Goal: Use online tool/utility: Utilize a website feature to perform a specific function

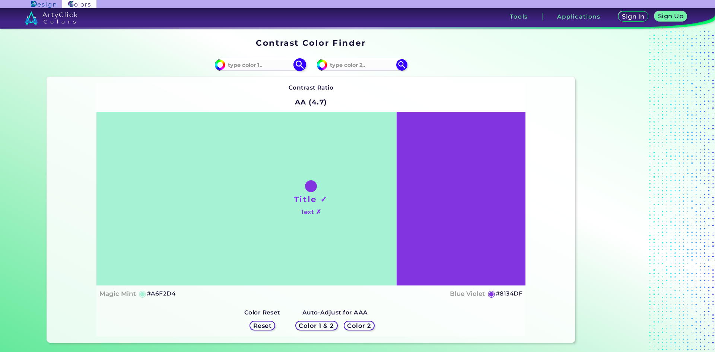
click at [249, 65] on input at bounding box center [259, 65] width 69 height 10
type input "e4ad6a"
type input "#e4ad6a"
type input "#E4AD6A"
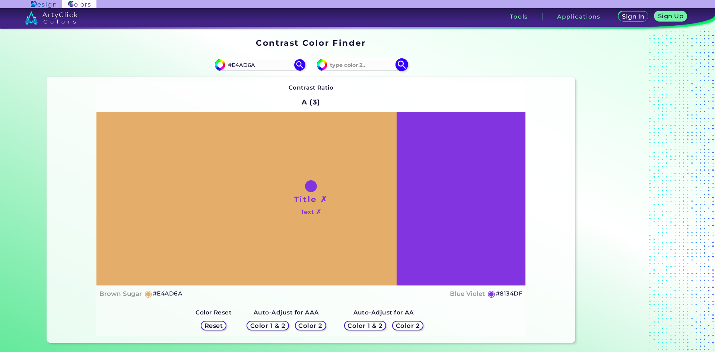
click at [378, 67] on input at bounding box center [361, 65] width 69 height 10
type input "e3a363"
type input "#e3a363"
type input "#E3A363"
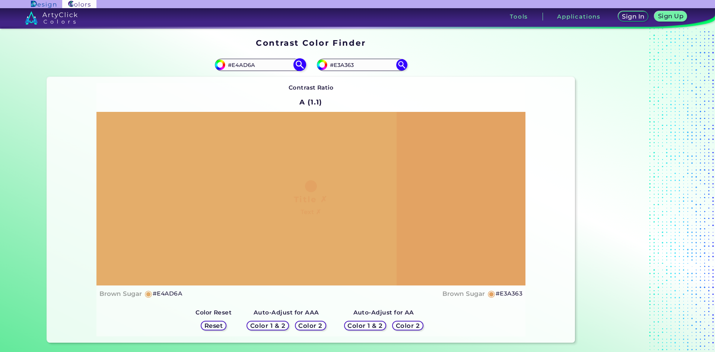
click at [245, 64] on input "#E4AD6A" at bounding box center [259, 65] width 69 height 10
type input "#E4Ac6A"
click at [296, 61] on img at bounding box center [299, 64] width 13 height 13
type input "#e4ac6a"
click at [244, 66] on input "#E4AC6A" at bounding box center [259, 65] width 69 height 10
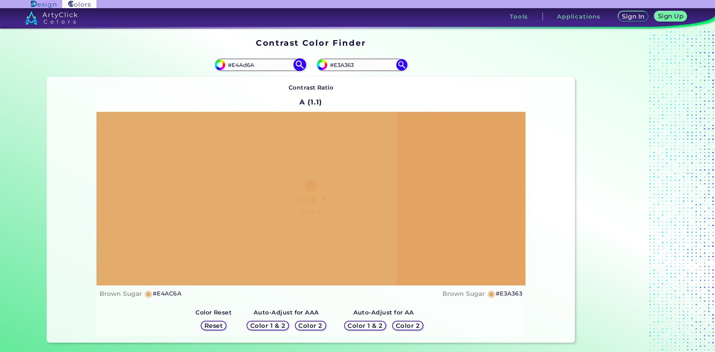
type input "#E4Ad6A"
click at [297, 63] on img at bounding box center [299, 64] width 13 height 13
type input "#e4ad6a"
click at [245, 66] on input "#E4AD6A" at bounding box center [259, 65] width 69 height 10
type input "#E4Ac6A"
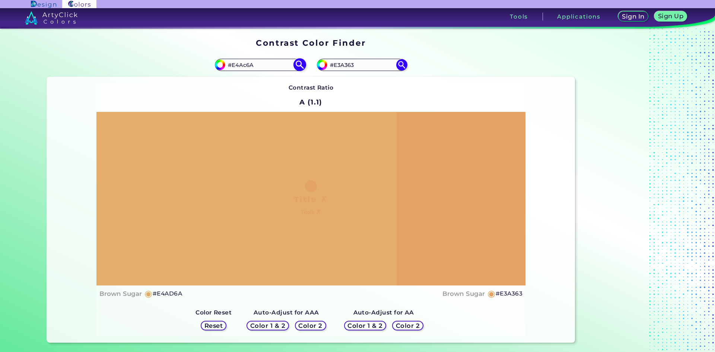
click at [297, 64] on img at bounding box center [299, 64] width 13 height 13
type input "#e4ac6a"
type input "#E4AC6A"
drag, startPoint x: 356, startPoint y: 63, endPoint x: 338, endPoint y: 64, distance: 18.3
click at [338, 64] on input "#E3A363" at bounding box center [361, 65] width 69 height 10
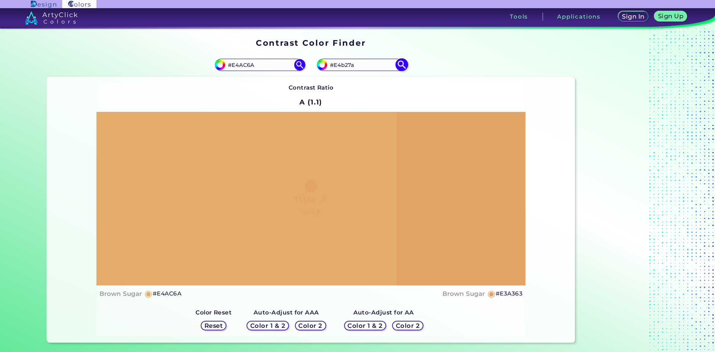
type input "#E4b27a"
click at [404, 67] on img at bounding box center [401, 64] width 13 height 13
type input "#e4b27a"
type input "#E4B27A"
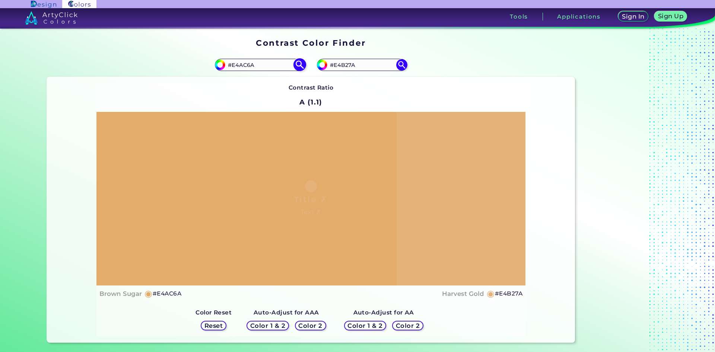
click at [245, 67] on input "#E4AC6A" at bounding box center [259, 65] width 69 height 10
type input "#E4Ad6A"
click at [302, 63] on img at bounding box center [299, 64] width 13 height 13
type input "#e4ad6a"
click at [246, 66] on input "#E4AD6A" at bounding box center [259, 65] width 69 height 10
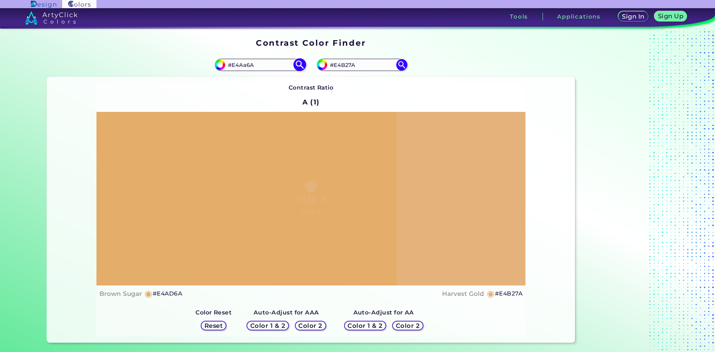
type input "#E4Aa6A"
click at [298, 64] on img at bounding box center [299, 64] width 13 height 13
type input "#e4aa6a"
click at [245, 65] on input "#E4AA6A" at bounding box center [259, 65] width 69 height 10
type input "#E4Ac6A"
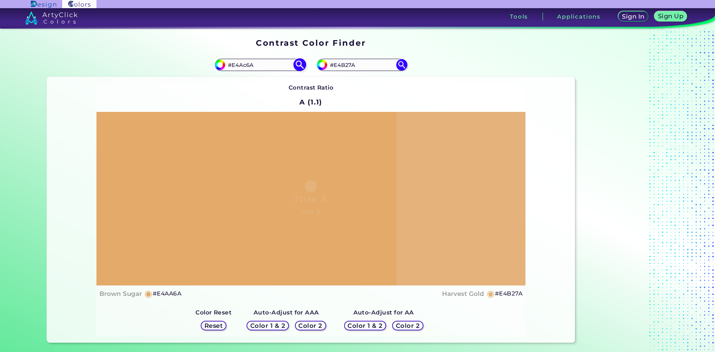
click at [301, 64] on img at bounding box center [299, 64] width 13 height 13
type input "#e4ac6a"
click at [243, 66] on input "#E4AC6A" at bounding box center [259, 65] width 69 height 10
type input "#E4Ad6A"
click at [294, 64] on img at bounding box center [299, 64] width 13 height 13
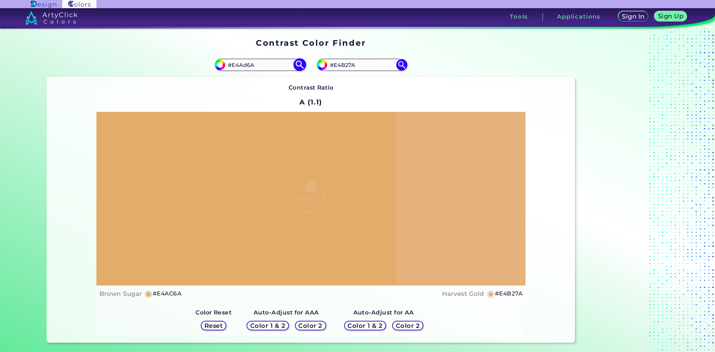
type input "#e4ad6a"
click at [244, 66] on input "#E4AD6A" at bounding box center [259, 65] width 69 height 10
type input "#E4Ac6A"
click at [297, 66] on img at bounding box center [299, 64] width 13 height 13
type input "#e4ac6a"
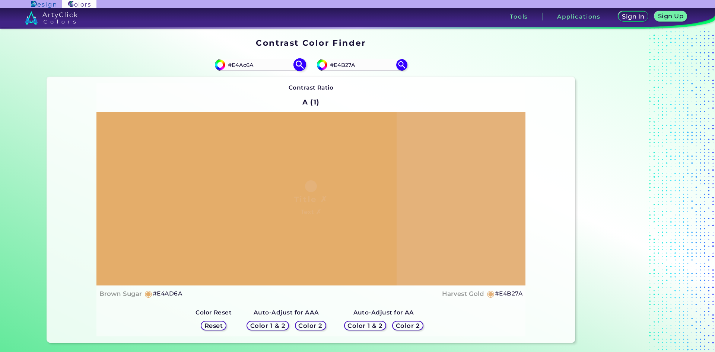
type input "#E4AC6A"
drag, startPoint x: 362, startPoint y: 64, endPoint x: 340, endPoint y: 65, distance: 22.3
click at [340, 65] on input "#E4B27A" at bounding box center [361, 65] width 69 height 10
type input "#E4ab68"
click at [400, 64] on img at bounding box center [401, 64] width 13 height 13
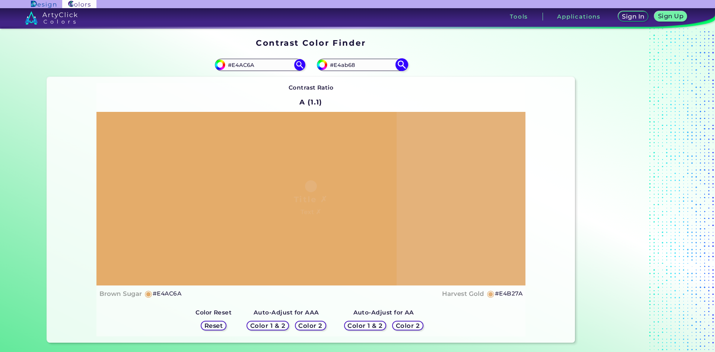
type input "#e4ab68"
type input "#E4AB68"
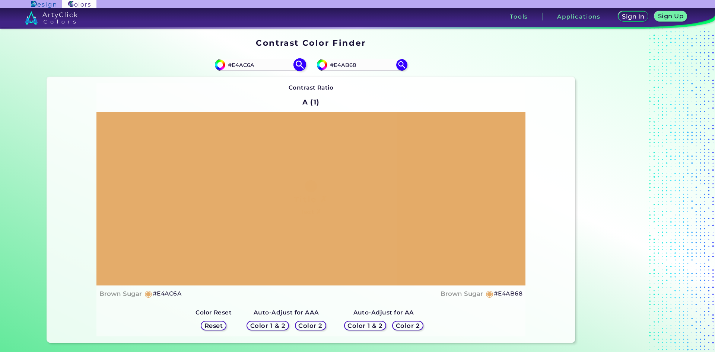
click at [243, 67] on input "#E4AC6A" at bounding box center [259, 65] width 69 height 10
type input "#E4Ad6A"
click at [297, 64] on img at bounding box center [299, 64] width 13 height 13
type input "#e4ad6a"
click at [244, 65] on input "#E4AD6A" at bounding box center [259, 65] width 69 height 10
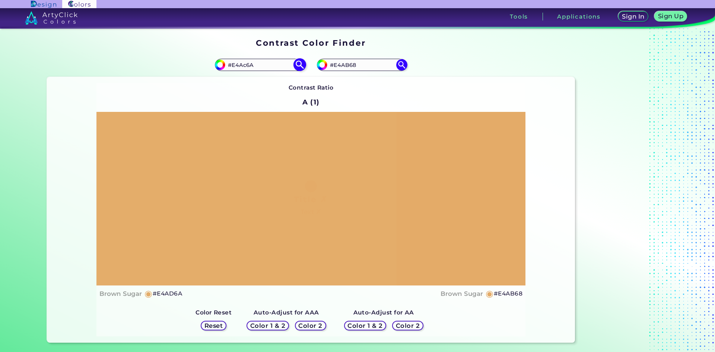
type input "#E4Ac6A"
click at [298, 64] on img at bounding box center [299, 64] width 13 height 13
type input "#e4ac6a"
click at [359, 64] on input "#E4AB68" at bounding box center [361, 65] width 69 height 10
drag, startPoint x: 254, startPoint y: 65, endPoint x: 243, endPoint y: 65, distance: 10.8
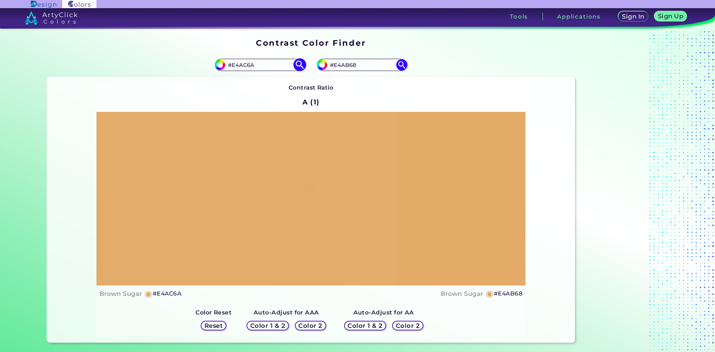
click at [243, 65] on input "#E4AC6A" at bounding box center [259, 65] width 69 height 10
type input "#E4Ad6b"
click at [299, 65] on img at bounding box center [299, 64] width 13 height 13
type input "#e4ad6b"
click at [253, 63] on input "#E4AD6B" at bounding box center [259, 65] width 69 height 10
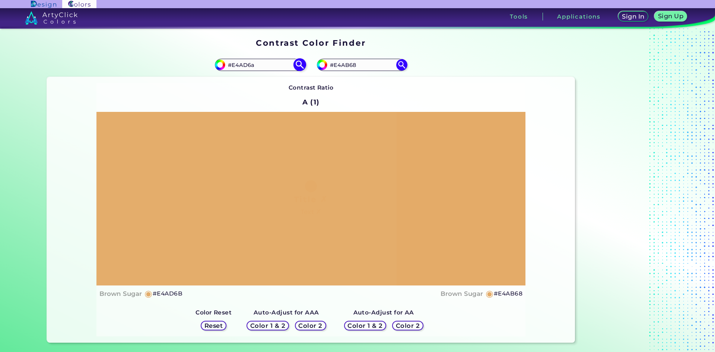
type input "#E4AD6a"
click at [302, 66] on img at bounding box center [299, 64] width 13 height 13
type input "#e4ad6a"
drag, startPoint x: 256, startPoint y: 65, endPoint x: 250, endPoint y: 65, distance: 6.0
click at [250, 65] on input "#E4AD6A" at bounding box center [259, 65] width 69 height 10
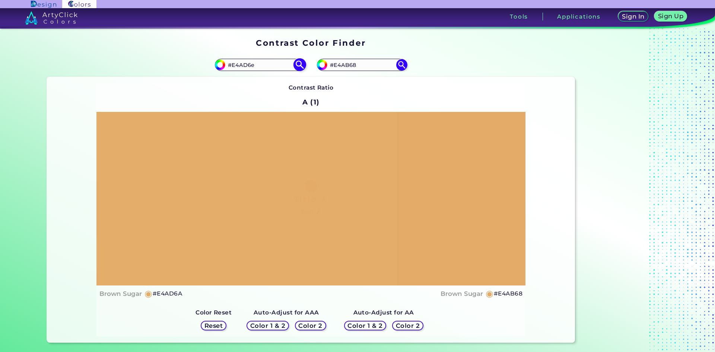
type input "#E4AD6e"
click at [300, 64] on img at bounding box center [299, 64] width 13 height 13
type input "#e4ad6e"
click at [251, 65] on input "#E4AD6E" at bounding box center [259, 65] width 69 height 10
type input "#E4AD6c"
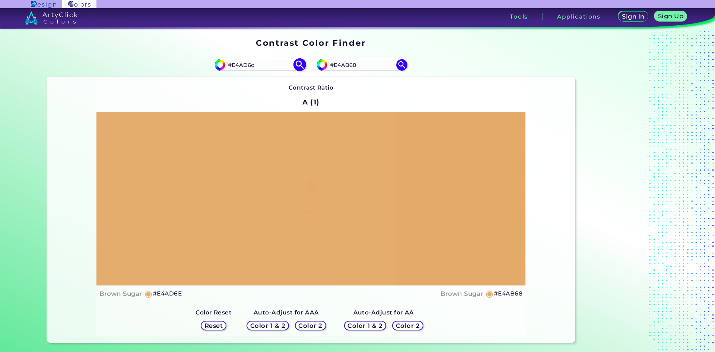
click at [300, 62] on img at bounding box center [299, 64] width 13 height 13
type input "#e4ad6c"
type input "#E4AD6C"
drag, startPoint x: 357, startPoint y: 65, endPoint x: 338, endPoint y: 65, distance: 19.0
click at [338, 65] on input "#E4AB68" at bounding box center [361, 65] width 69 height 10
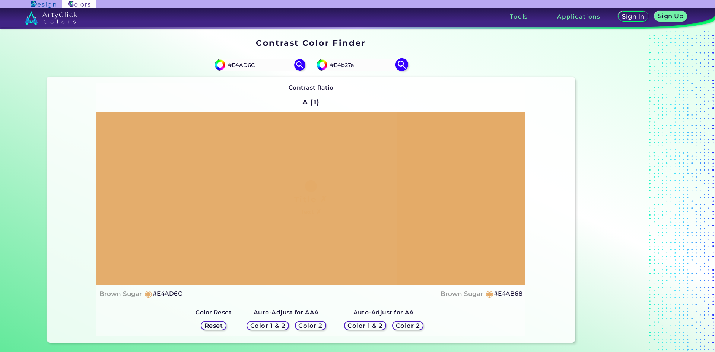
type input "#E4b27a"
type input "#e4b27a"
type input "#E4B27A"
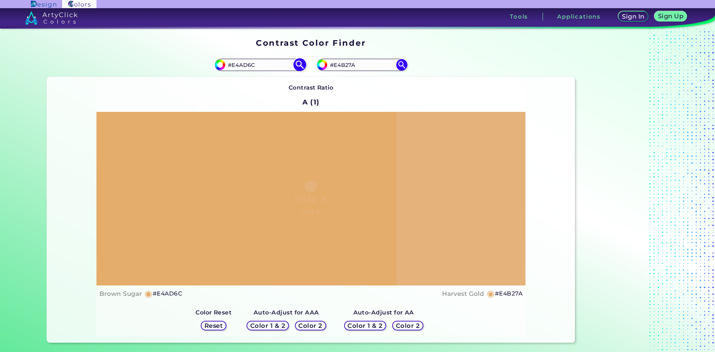
click at [252, 67] on input "#E4AD6C" at bounding box center [259, 65] width 69 height 10
type input "#E4AD6a"
click at [296, 66] on img at bounding box center [299, 64] width 13 height 13
type input "#e4ad6a"
click at [244, 66] on input "#E4AD6A" at bounding box center [259, 65] width 69 height 10
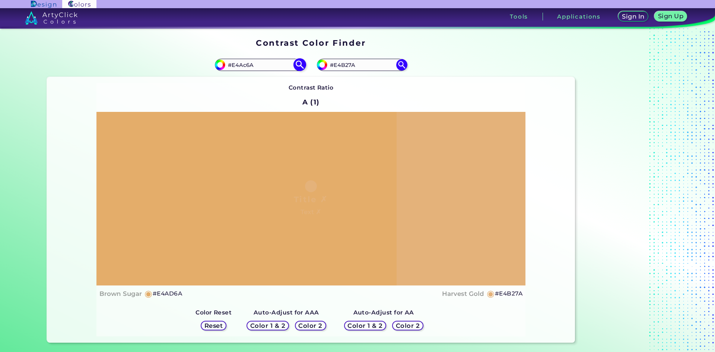
type input "#E4Ac6A"
click at [297, 62] on img at bounding box center [299, 64] width 13 height 13
type input "#e4ac6a"
click at [244, 67] on input "#E4AC6A" at bounding box center [259, 65] width 69 height 10
drag, startPoint x: 256, startPoint y: 67, endPoint x: 250, endPoint y: 67, distance: 5.6
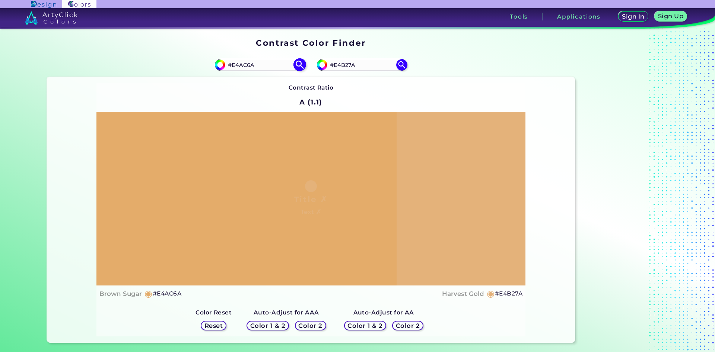
click at [250, 67] on input "#E4AC6A" at bounding box center [259, 65] width 69 height 10
type input "#E4AC6b"
click at [298, 62] on img at bounding box center [299, 64] width 13 height 13
type input "#e4ac6b"
type input "#E4AC6B"
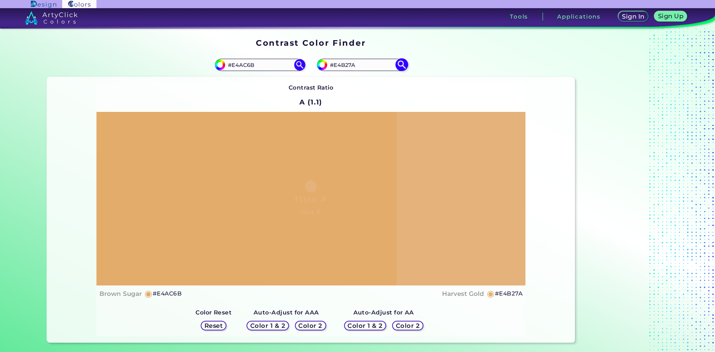
drag, startPoint x: 355, startPoint y: 66, endPoint x: 341, endPoint y: 66, distance: 14.9
click at [341, 66] on input "#E4B27A" at bounding box center [361, 65] width 69 height 10
type input "#E4ab68"
click at [404, 64] on img at bounding box center [401, 64] width 13 height 13
type input "#e4ab68"
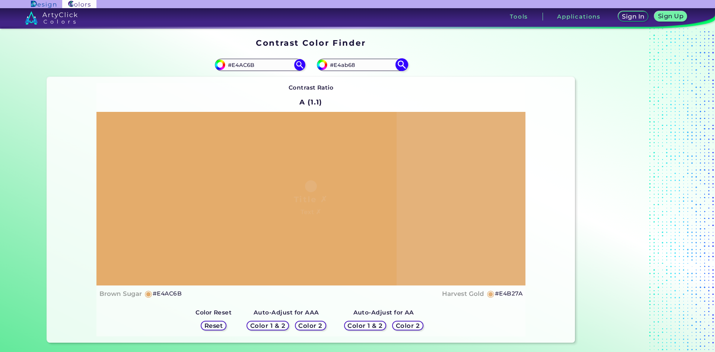
type input "#E4AB68"
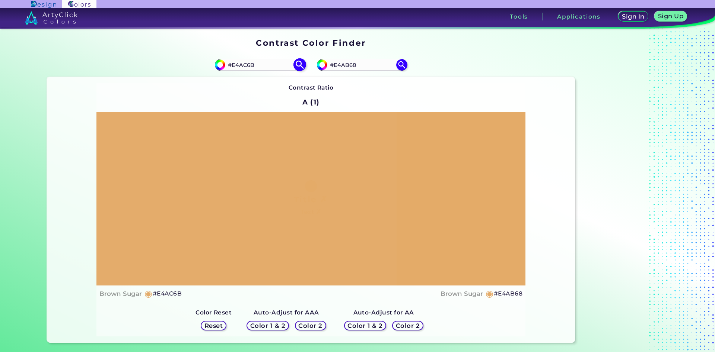
drag, startPoint x: 256, startPoint y: 66, endPoint x: 250, endPoint y: 66, distance: 6.0
click at [250, 66] on input "#E4AC6B" at bounding box center [259, 65] width 69 height 10
type input "#E4AC6a"
click at [297, 65] on img at bounding box center [299, 64] width 13 height 13
type input "#e4ac6a"
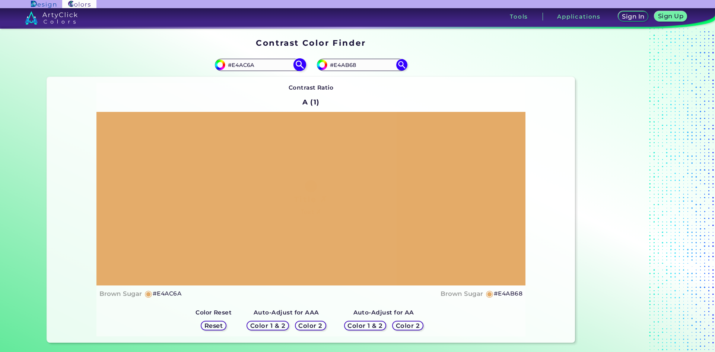
click at [245, 65] on input "#E4AC6A" at bounding box center [259, 65] width 69 height 10
type input "#E4Ad6A"
click at [299, 64] on img at bounding box center [299, 64] width 13 height 13
type input "#e4ad6a"
type input "#E4AD6A"
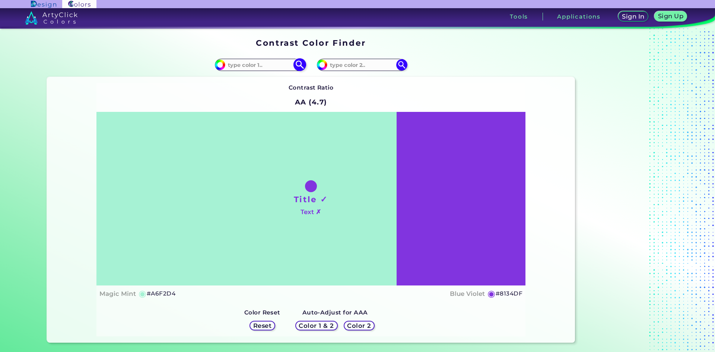
click at [265, 63] on input at bounding box center [259, 65] width 69 height 10
type input "e4b27a"
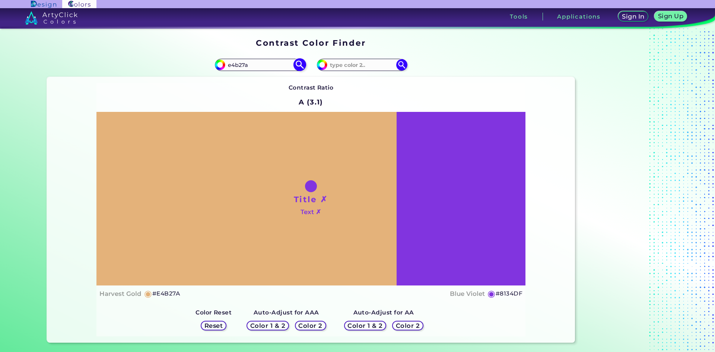
type input "#e4b27a"
type input "#E4B27A"
click at [383, 67] on input at bounding box center [361, 65] width 69 height 10
type input "e3a763"
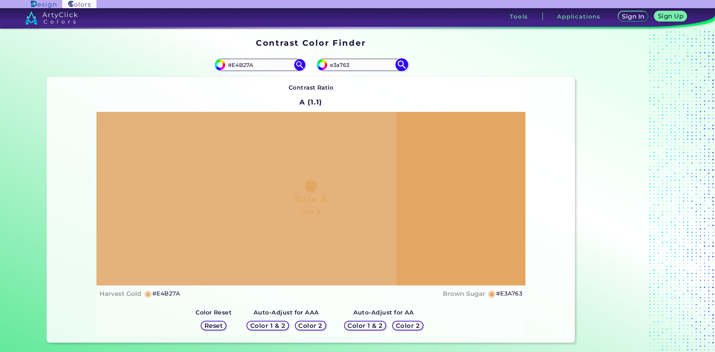
type input "#e3a763"
drag, startPoint x: 342, startPoint y: 65, endPoint x: 346, endPoint y: 66, distance: 3.8
click at [346, 66] on input "#E3A763" at bounding box center [361, 65] width 69 height 10
type input "#E3A363"
click at [403, 63] on img at bounding box center [401, 64] width 13 height 13
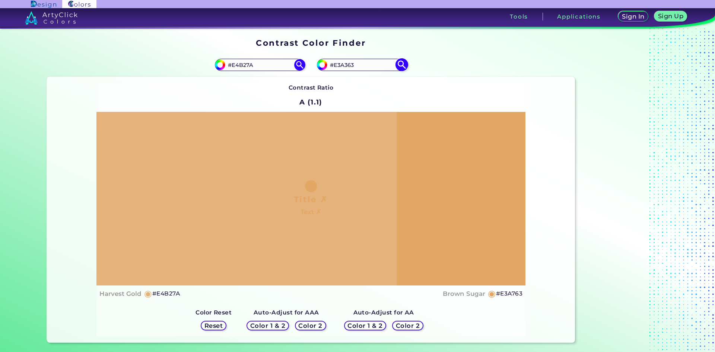
type input "#e3a363"
drag, startPoint x: 360, startPoint y: 63, endPoint x: 338, endPoint y: 66, distance: 21.8
click at [338, 66] on input "#E3A363" at bounding box center [361, 65] width 69 height 10
type input "#E5ad6a"
click at [402, 65] on img at bounding box center [401, 64] width 13 height 13
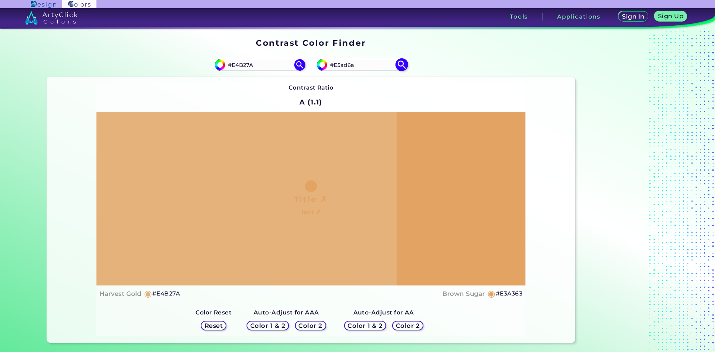
type input "#e5ad6a"
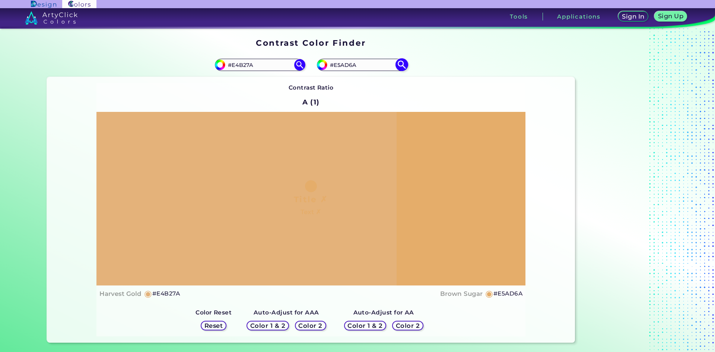
click at [338, 66] on input "#E5AD6A" at bounding box center [361, 65] width 69 height 10
type input "#E4AD6A"
click at [403, 64] on img at bounding box center [401, 64] width 13 height 13
type input "#e4ad6a"
click at [338, 65] on input "#E4AD6A" at bounding box center [361, 65] width 69 height 10
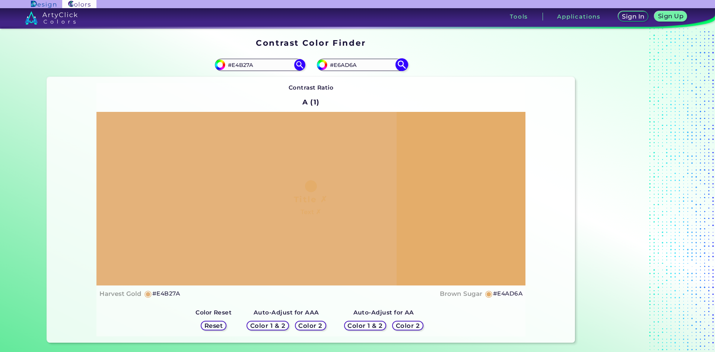
type input "#E6AD6A"
click at [400, 64] on img at bounding box center [401, 64] width 13 height 13
type input "#e6ad6a"
click at [338, 65] on input "#E6AD6A" at bounding box center [361, 65] width 69 height 10
type input "#E5AD6A"
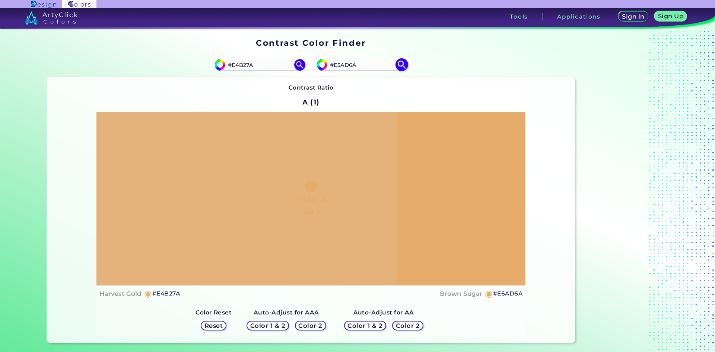
click at [404, 65] on img at bounding box center [401, 64] width 13 height 13
type input "#e5ad6a"
click at [345, 66] on input "#E5AD6A" at bounding box center [361, 65] width 69 height 10
type input "#E5Ac6A"
click at [400, 65] on img at bounding box center [401, 64] width 13 height 13
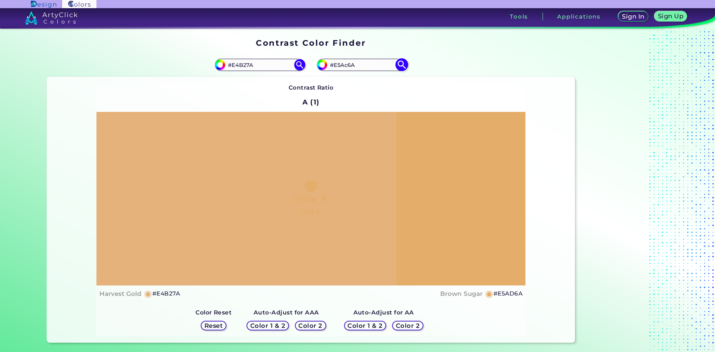
type input "#e5ac6a"
click at [345, 66] on input "#E5AC6A" at bounding box center [361, 65] width 69 height 10
type input "#E5Ad6A"
click at [399, 64] on img at bounding box center [401, 64] width 13 height 13
type input "#e5ad6a"
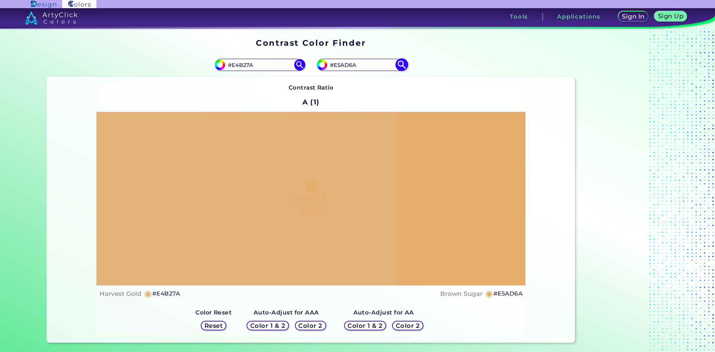
click at [338, 65] on input "#E5AD6A" at bounding box center [361, 65] width 69 height 10
click at [373, 66] on input "#E5AD6A" at bounding box center [361, 65] width 69 height 10
click at [345, 65] on input "#E5AD6A" at bounding box center [361, 65] width 69 height 10
type input "#E5Ac6A"
click at [401, 66] on img at bounding box center [401, 64] width 13 height 13
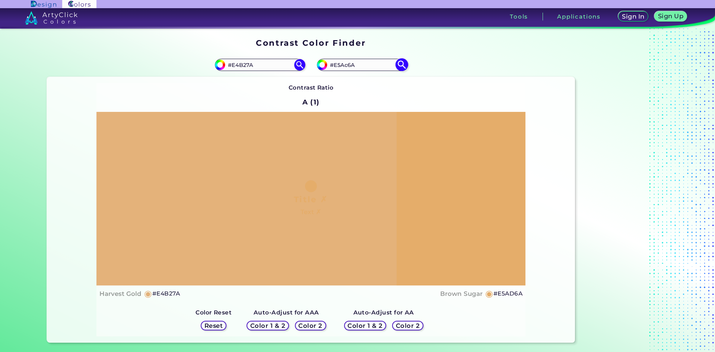
type input "#e5ac6a"
click at [344, 66] on input "#E5AC6A" at bounding box center [361, 65] width 69 height 10
type input "#E5Ad6A"
click at [404, 65] on img at bounding box center [401, 64] width 13 height 13
type input "#e5ad6a"
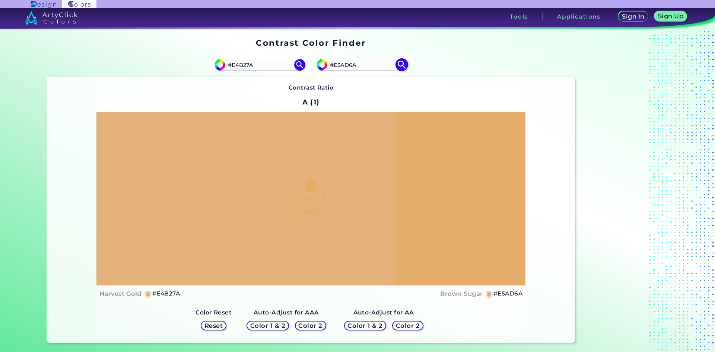
click at [339, 66] on input "#E5AD6A" at bounding box center [361, 65] width 69 height 10
type input "#E4AD6A"
type input "#e4ad6a"
drag, startPoint x: 344, startPoint y: 68, endPoint x: 349, endPoint y: 68, distance: 4.5
click at [349, 68] on input "#E4AD6A" at bounding box center [361, 65] width 69 height 10
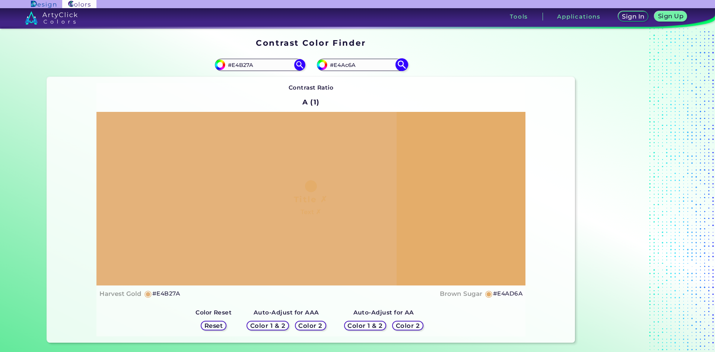
type input "#E4Ac6A"
click at [402, 66] on img at bounding box center [401, 64] width 13 height 13
type input "#e4ac6a"
click at [338, 66] on input "#E4AC6A" at bounding box center [361, 65] width 69 height 10
type input "#E5AC6A"
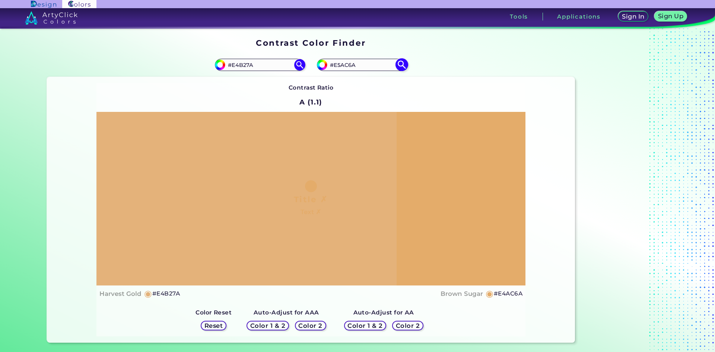
click at [404, 64] on img at bounding box center [401, 64] width 13 height 13
type input "#e5ac6a"
drag, startPoint x: 255, startPoint y: 65, endPoint x: 239, endPoint y: 67, distance: 16.2
click at [239, 67] on input "#E4B27A" at bounding box center [259, 65] width 69 height 10
type input "#E4ab68"
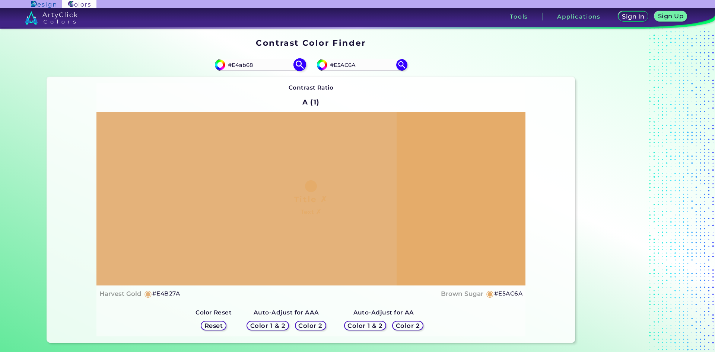
click at [303, 64] on img at bounding box center [299, 64] width 13 height 13
type input "#e4ab68"
type input "#E4AB68"
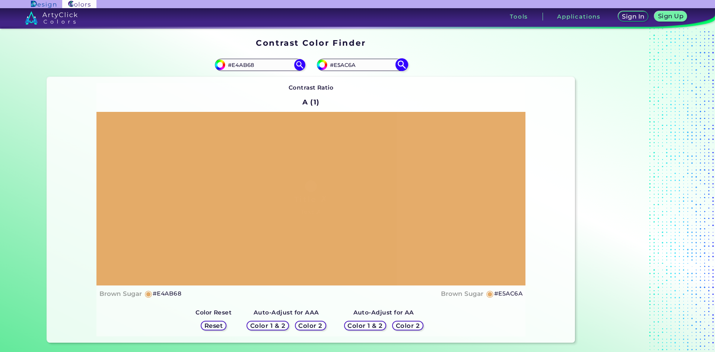
click at [345, 66] on input "#E5AC6A" at bounding box center [361, 65] width 69 height 10
type input "#E5Ad6A"
click at [403, 64] on img at bounding box center [401, 64] width 13 height 13
type input "#e5ad6a"
click at [347, 67] on input "#E5AD6A" at bounding box center [361, 65] width 69 height 10
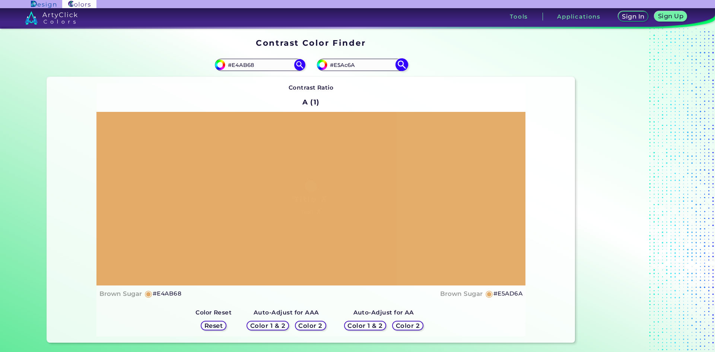
type input "#E5Ac6A"
click at [402, 66] on img at bounding box center [401, 64] width 13 height 13
type input "#e5ac6a"
click at [347, 64] on input "#E5AC6A" at bounding box center [361, 65] width 69 height 10
type input "#E5Ad6A"
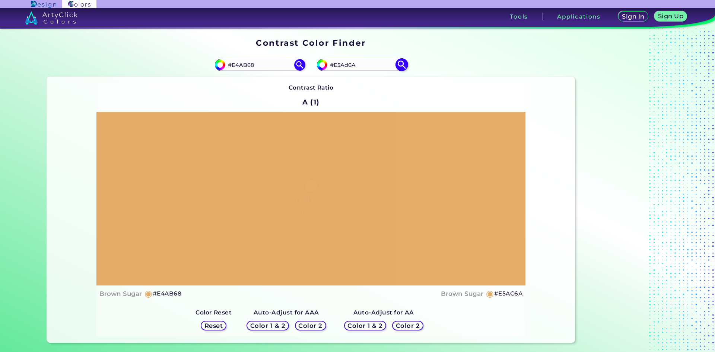
click at [401, 65] on img at bounding box center [401, 64] width 13 height 13
type input "#e5ad6a"
type input "#E5AD6A"
drag, startPoint x: 261, startPoint y: 66, endPoint x: 239, endPoint y: 65, distance: 22.0
click at [239, 65] on input "#E4AB68" at bounding box center [259, 65] width 69 height 10
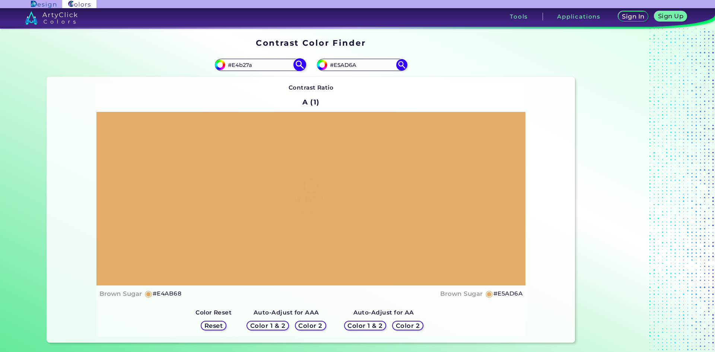
type input "#E4b27a"
click at [300, 63] on img at bounding box center [299, 64] width 13 height 13
type input "#e4b27a"
type input "#E4B27A"
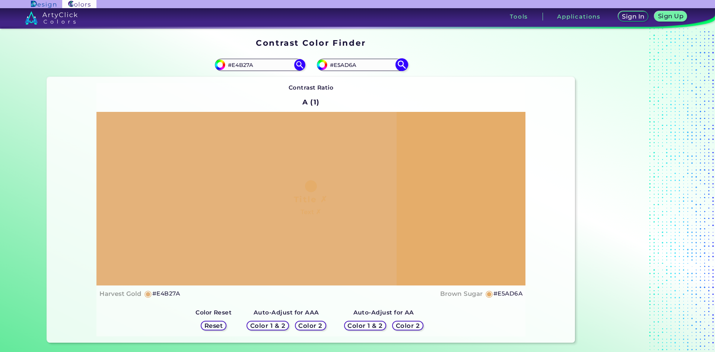
click at [344, 68] on input "#E5AD6A" at bounding box center [361, 65] width 69 height 10
type input "#E5Ac6A"
click at [405, 66] on img at bounding box center [401, 64] width 13 height 13
type input "#e5ac6a"
click at [347, 67] on input "#E5AC6A" at bounding box center [361, 65] width 69 height 10
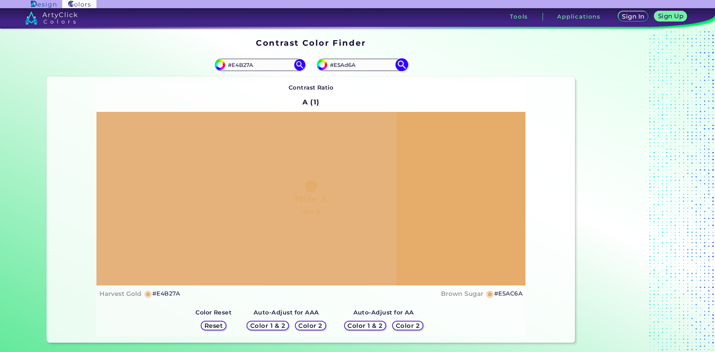
type input "#E5Ad6A"
click at [402, 64] on img at bounding box center [401, 64] width 13 height 13
type input "#e5ad6a"
click at [346, 67] on input "#E5AD6A" at bounding box center [361, 65] width 69 height 10
type input "#E5Ac6A"
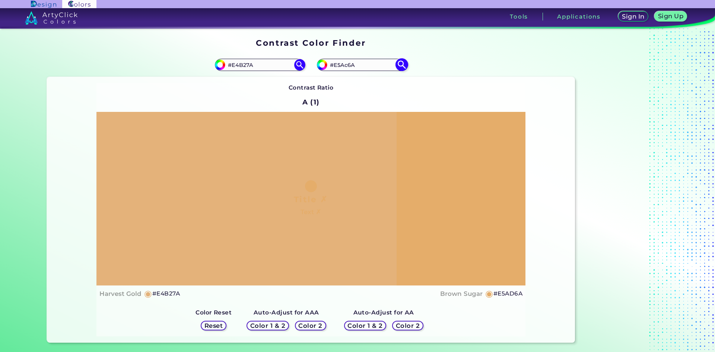
click at [404, 64] on img at bounding box center [401, 64] width 13 height 13
type input "#e5ac6a"
type input "#E5AC6A"
click at [252, 66] on input "#E4B27A" at bounding box center [259, 65] width 69 height 10
type input "#E4B275"
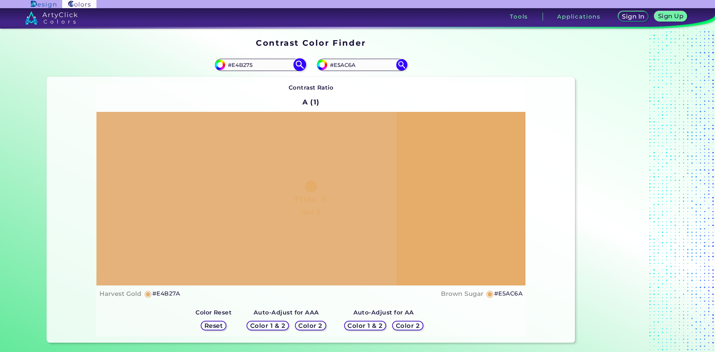
click at [298, 62] on img at bounding box center [299, 64] width 13 height 13
type input "#e4b275"
click at [250, 66] on input "#E4B275" at bounding box center [259, 65] width 69 height 10
type input "#E4B27a"
click at [301, 61] on img at bounding box center [299, 64] width 13 height 13
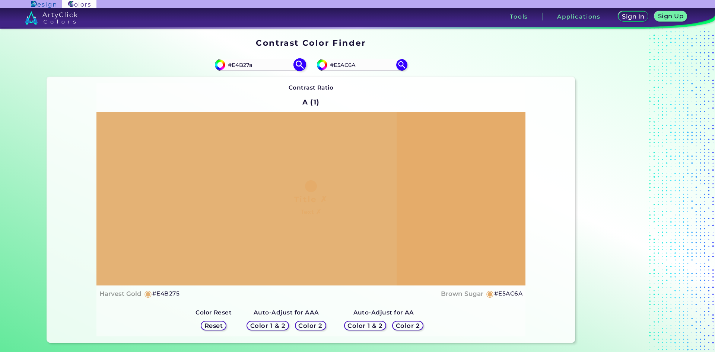
type input "#e4b27a"
type input "#E4B27A"
click at [338, 64] on input "#E5AC6A" at bounding box center [361, 65] width 69 height 10
click at [345, 68] on input "#E5AC6A" at bounding box center [361, 65] width 69 height 10
click at [340, 66] on input "#E5Ad6A" at bounding box center [361, 65] width 69 height 10
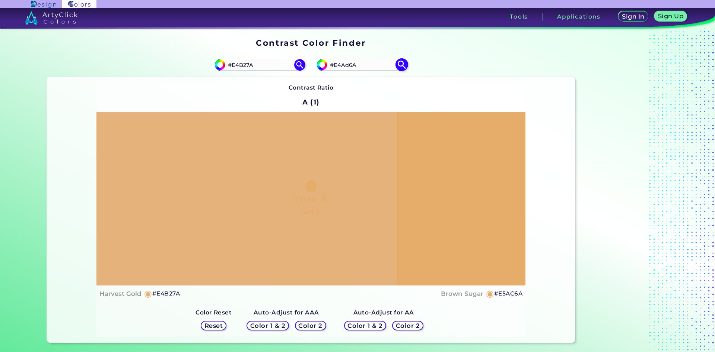
type input "#E4Ad6A"
click at [402, 66] on img at bounding box center [401, 64] width 13 height 13
type input "#e4ad6a"
click at [339, 65] on input "#E4AD6A" at bounding box center [361, 65] width 69 height 10
type input "#E6AD6A"
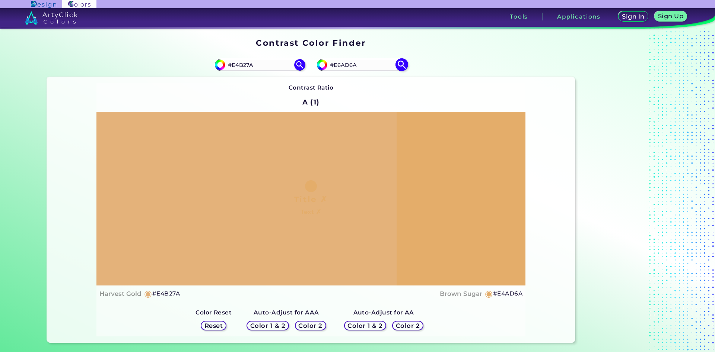
click at [401, 66] on img at bounding box center [401, 64] width 13 height 13
type input "#e6ad6a"
click at [339, 67] on input "#E6AD6A" at bounding box center [361, 65] width 69 height 10
type input "#E5AD6A"
click at [400, 65] on img at bounding box center [401, 64] width 13 height 13
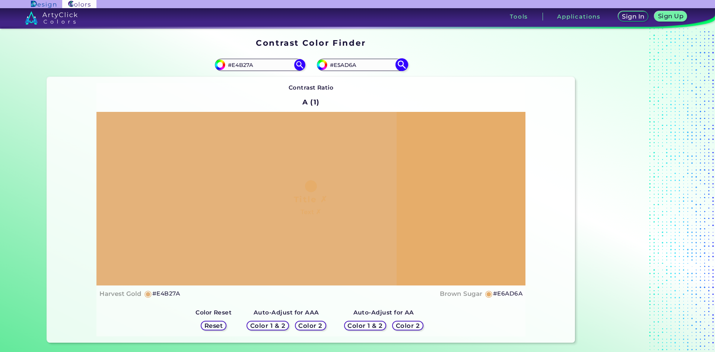
type input "#e5ad6a"
click at [338, 65] on input "#E5AD6A" at bounding box center [361, 65] width 69 height 10
type input "#E6AD6A"
click at [399, 65] on img at bounding box center [401, 64] width 13 height 13
type input "#e6ad6a"
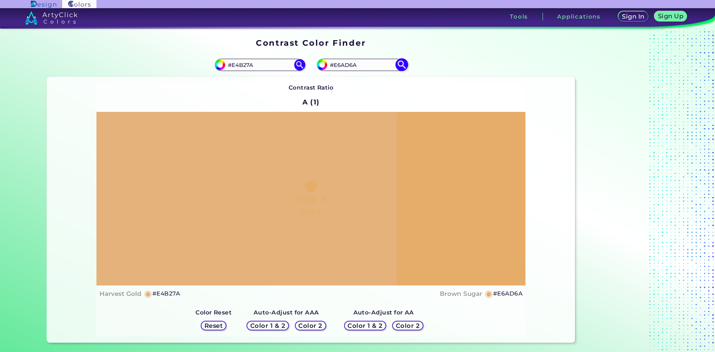
click at [341, 68] on input "#E6AD6A" at bounding box center [361, 65] width 69 height 10
type input "#E9AD6A"
click at [403, 63] on img at bounding box center [401, 64] width 13 height 13
type input "#e9ad6a"
click at [340, 67] on input "#E9AD6A" at bounding box center [361, 65] width 69 height 10
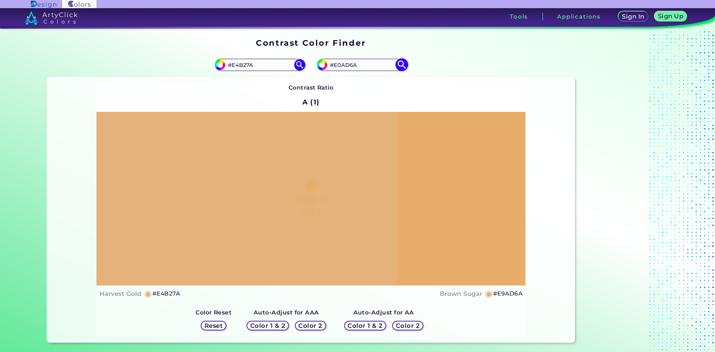
type input "#E0AD6A"
click at [400, 65] on img at bounding box center [401, 64] width 13 height 13
type input "#e0ad6a"
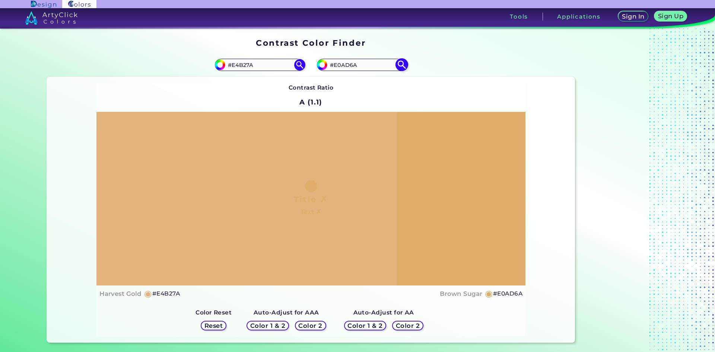
click at [338, 67] on input "#E0AD6A" at bounding box center [361, 65] width 69 height 10
type input "#E4AD6A"
click at [402, 65] on img at bounding box center [401, 64] width 13 height 13
type input "#e4ad6a"
click at [337, 67] on input "#E4AD6A" at bounding box center [361, 65] width 69 height 10
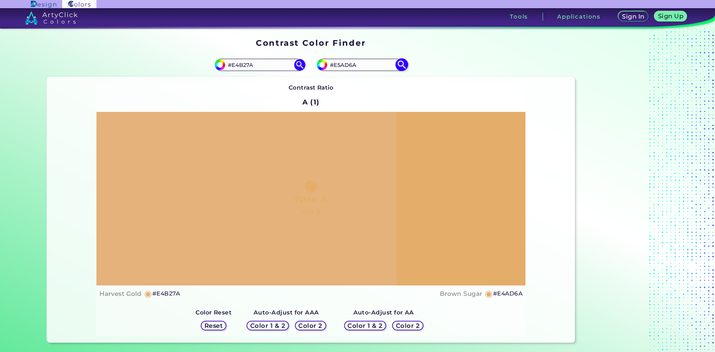
type input "#E5AD6A"
click at [399, 67] on img at bounding box center [401, 64] width 13 height 13
type input "#e5ad6a"
drag, startPoint x: 361, startPoint y: 63, endPoint x: 338, endPoint y: 63, distance: 22.3
click at [338, 63] on input "#E5AD6A" at bounding box center [361, 65] width 69 height 10
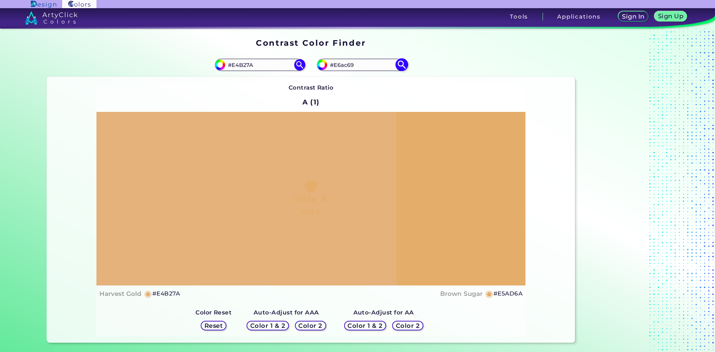
type input "#E6ac69"
type input "#e6ac69"
type input "#E6AC69"
drag, startPoint x: 263, startPoint y: 63, endPoint x: 236, endPoint y: 64, distance: 26.9
click at [236, 64] on input "#E4B27A" at bounding box center [259, 65] width 69 height 10
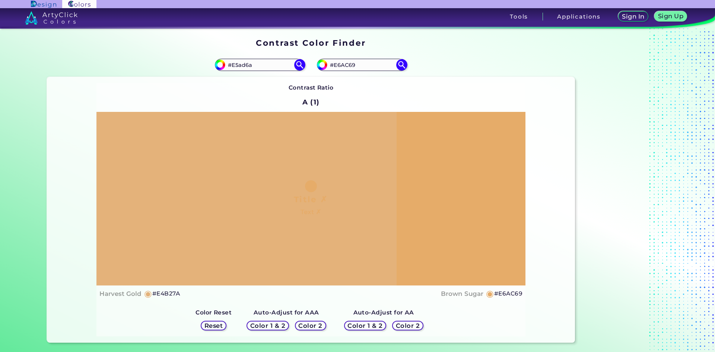
type input "#E5ad6a"
type input "#e5ad6a"
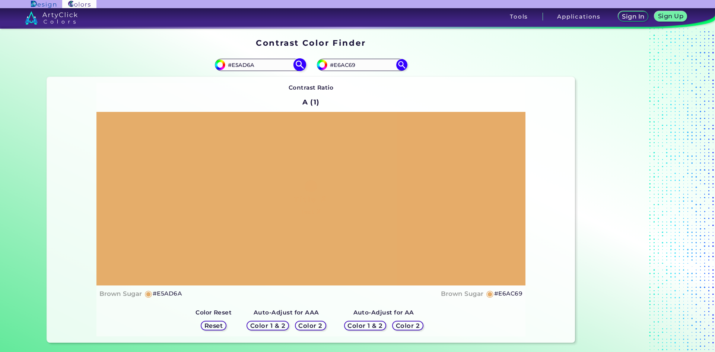
drag, startPoint x: 252, startPoint y: 68, endPoint x: 236, endPoint y: 68, distance: 15.3
click at [236, 68] on input "#E5AD6A" at bounding box center [259, 65] width 69 height 10
type input "#E4ab68"
type input "#e4ab68"
type input "#E4AB68"
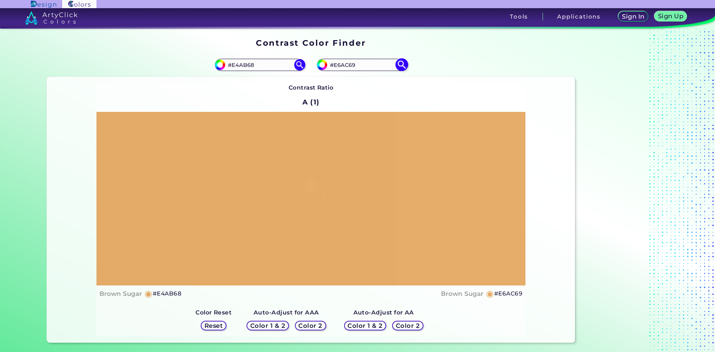
click at [338, 68] on input "#E6AC69" at bounding box center [361, 65] width 69 height 10
type input "#E5AC69"
click at [402, 64] on img at bounding box center [401, 64] width 13 height 13
type input "#e5ac69"
click at [338, 66] on input "#E5AC69" at bounding box center [361, 65] width 69 height 10
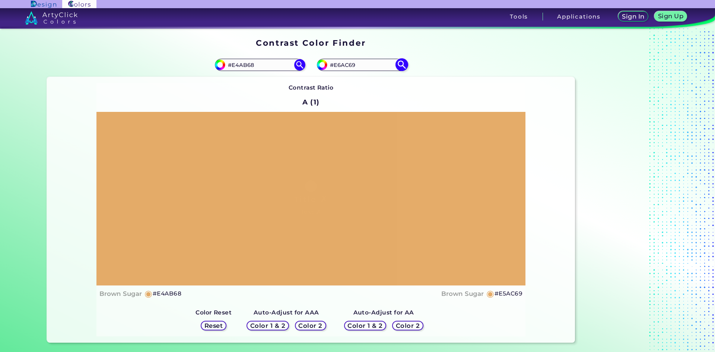
type input "#E6AC69"
click at [402, 65] on img at bounding box center [401, 64] width 13 height 13
type input "#e6ac69"
drag, startPoint x: 255, startPoint y: 65, endPoint x: 236, endPoint y: 67, distance: 19.9
click at [236, 67] on input "#E4AB68" at bounding box center [259, 65] width 69 height 10
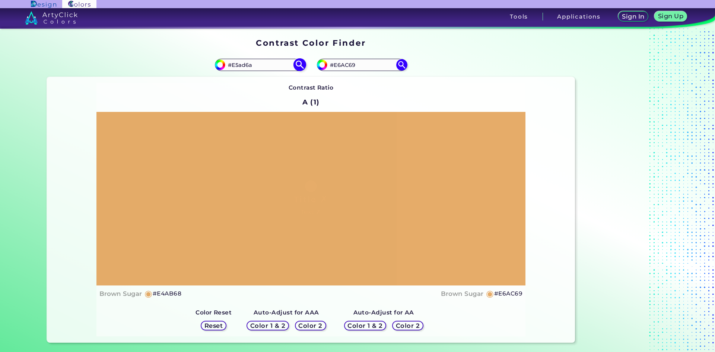
type input "#E5ad6a"
type input "#e5ad6a"
drag, startPoint x: 256, startPoint y: 66, endPoint x: 235, endPoint y: 66, distance: 20.8
click at [235, 66] on input "#E5AD6A" at bounding box center [259, 65] width 69 height 10
type input "#E3a363"
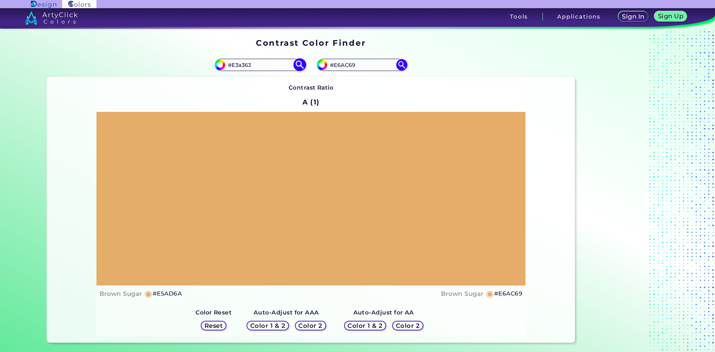
type input "#e3a363"
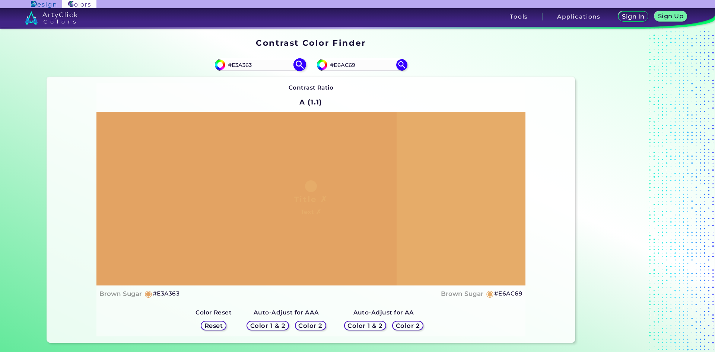
drag, startPoint x: 267, startPoint y: 63, endPoint x: 234, endPoint y: 66, distance: 32.5
click at [234, 66] on input "#E3A363" at bounding box center [259, 65] width 69 height 10
type input "#E4b27a"
type input "#e4b27a"
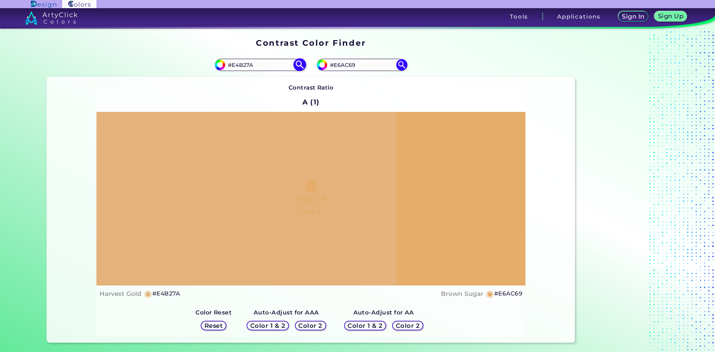
drag, startPoint x: 262, startPoint y: 63, endPoint x: 234, endPoint y: 63, distance: 27.9
click at [234, 63] on input "#E4B27A" at bounding box center [259, 65] width 69 height 10
type input "#E5ad6a"
type input "#e5ad6a"
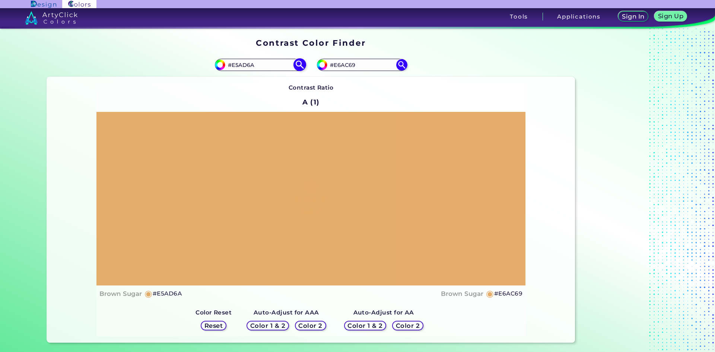
drag, startPoint x: 257, startPoint y: 64, endPoint x: 235, endPoint y: 63, distance: 22.0
click at [235, 63] on input "#E5AD6A" at bounding box center [259, 65] width 69 height 10
type input "#E4ab68"
type input "#e4ab68"
type input "#E4AB68"
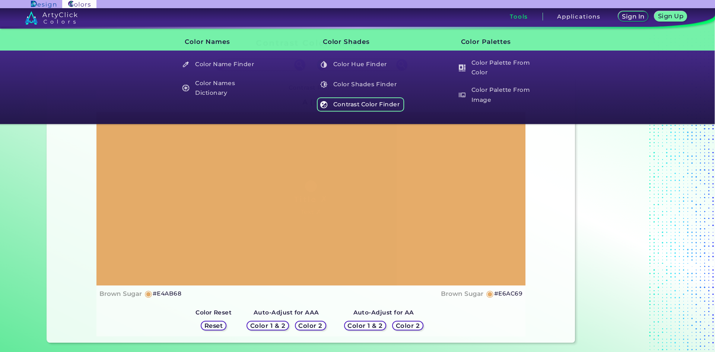
click at [357, 103] on h5 "Contrast Color Finder" at bounding box center [360, 105] width 87 height 14
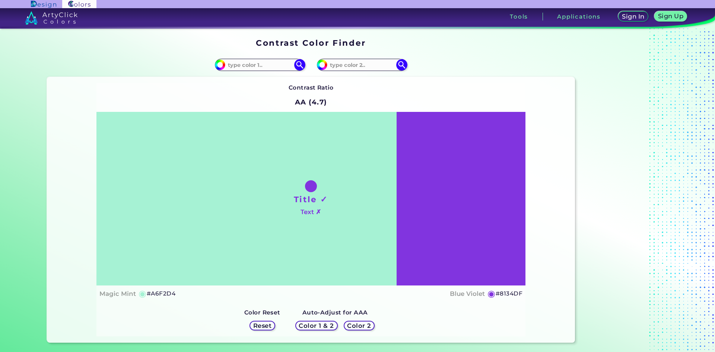
click at [278, 64] on input at bounding box center [259, 65] width 69 height 10
type input "e6ac69"
click at [299, 64] on img at bounding box center [299, 64] width 13 height 13
type input "#e6ac69"
type input "#E6AC69"
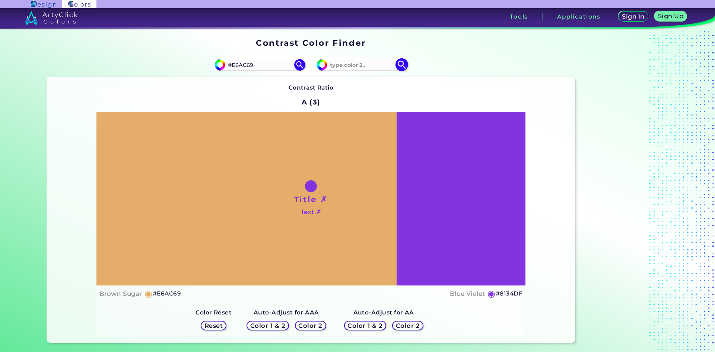
click at [352, 66] on input at bounding box center [361, 65] width 69 height 10
type input "4"
type input "e4b27a"
type input "#e4b27a"
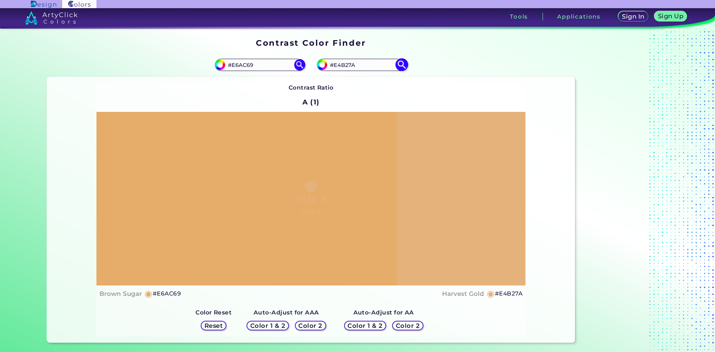
drag, startPoint x: 352, startPoint y: 64, endPoint x: 337, endPoint y: 64, distance: 14.5
click at [337, 64] on input "#E4B27A" at bounding box center [361, 65] width 69 height 10
type input "#E3a363"
type input "#e3a363"
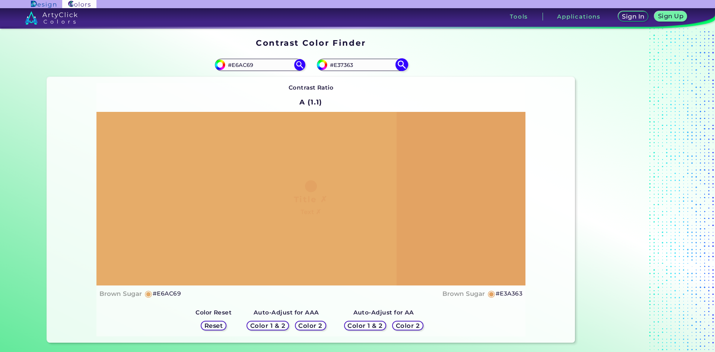
type input "#E37363"
type input "#e37363"
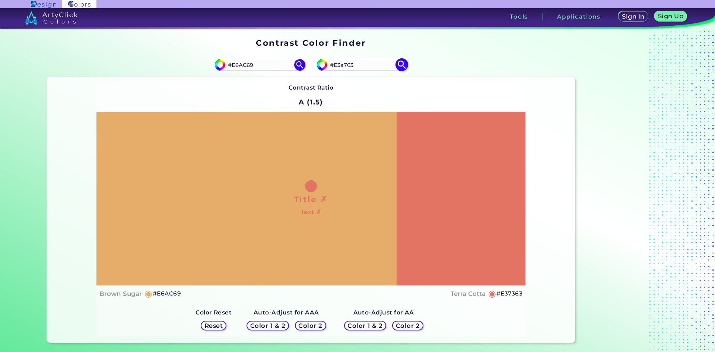
type input "#E3a763"
type input "#e3a763"
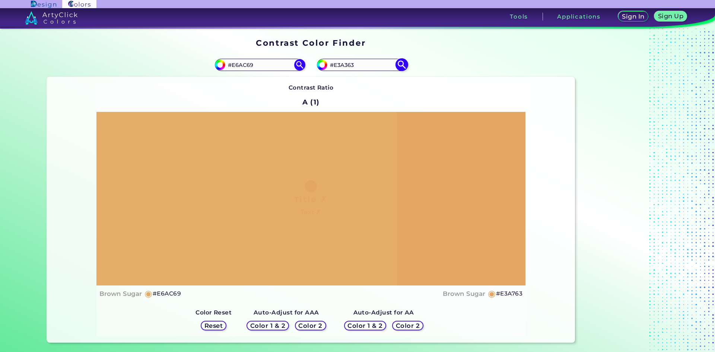
type input "#E3A363"
type input "#e3a363"
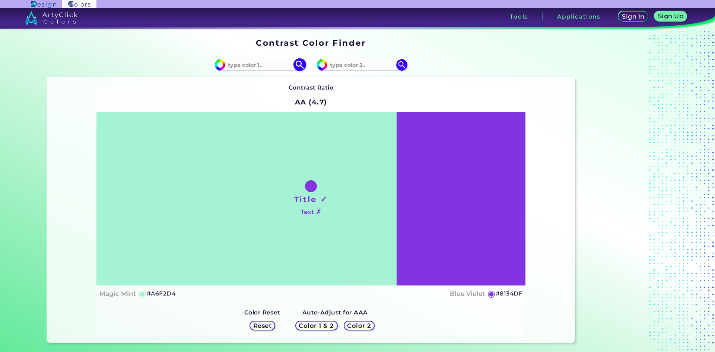
click at [258, 63] on input at bounding box center [259, 65] width 69 height 10
type input "e6ac69"
type input "#e6ac69"
type input "#E6AC69"
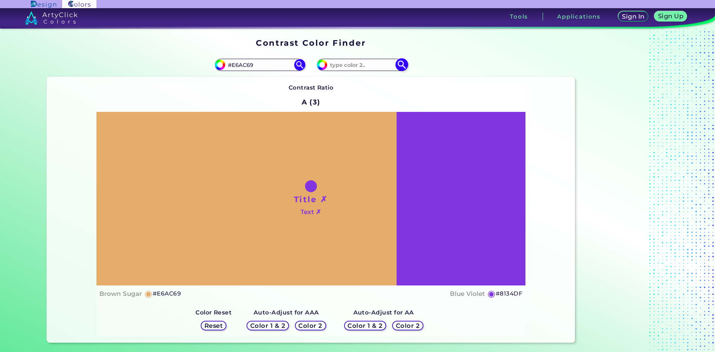
click at [365, 69] on input at bounding box center [361, 65] width 69 height 10
type input "e3a763"
type input "#e3a763"
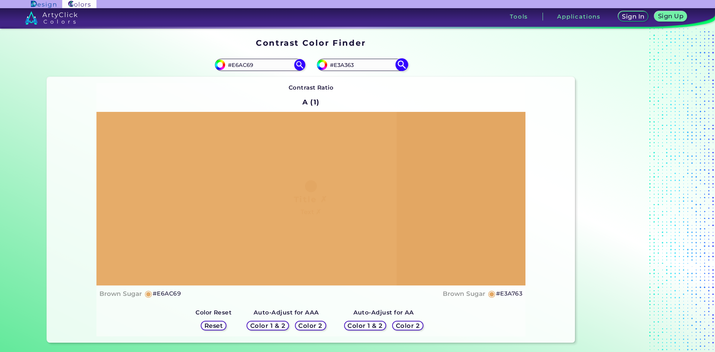
type input "#E3A363"
type input "#e3a363"
drag, startPoint x: 354, startPoint y: 63, endPoint x: 338, endPoint y: 66, distance: 16.2
click at [338, 66] on input "#E3A363" at bounding box center [361, 65] width 69 height 10
type input "#E4b27a"
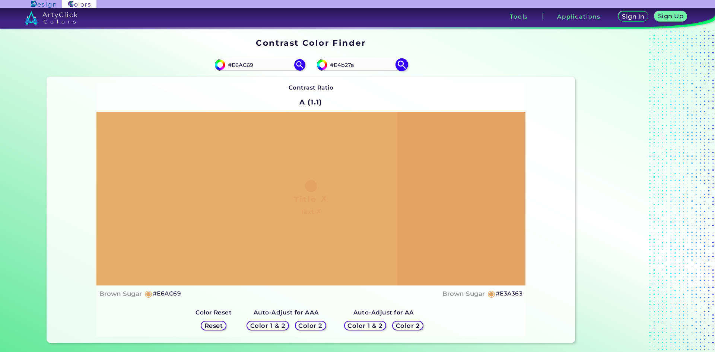
type input "#e4b27a"
type input "#E4B27A"
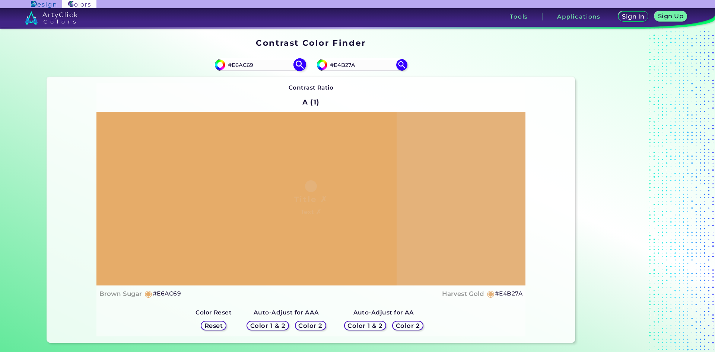
drag, startPoint x: 254, startPoint y: 65, endPoint x: 236, endPoint y: 65, distance: 18.2
click at [236, 65] on input "#E6AC69" at bounding box center [259, 65] width 69 height 10
type input "#E5ad6a"
click at [301, 66] on img at bounding box center [299, 64] width 13 height 13
type input "#e5ad6a"
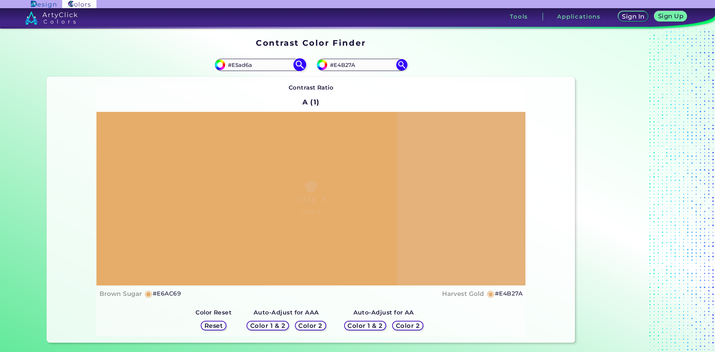
type input "#E5AD6A"
